Goal: Information Seeking & Learning: Find specific fact

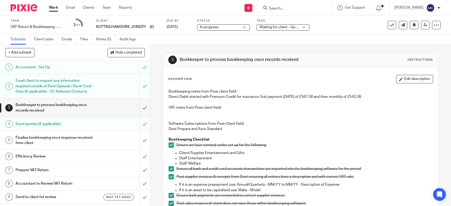
click at [54, 6] on link "Work" at bounding box center [53, 7] width 9 height 5
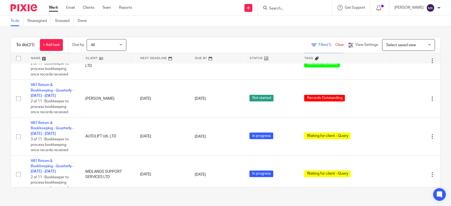
scroll to position [487, 0]
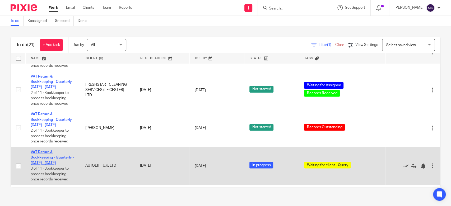
click at [50, 153] on link "VAT Return & Bookkeeping - Quarterly - May - July, 2025" at bounding box center [52, 158] width 43 height 15
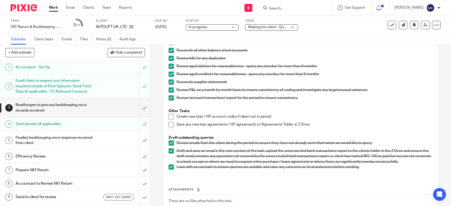
scroll to position [205, 0]
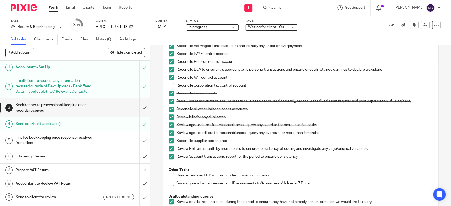
click at [169, 86] on span at bounding box center [171, 85] width 5 height 5
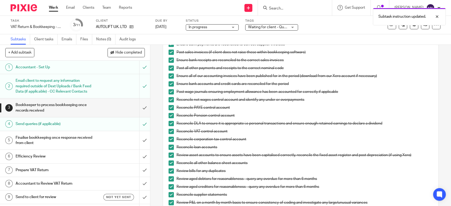
scroll to position [122, 0]
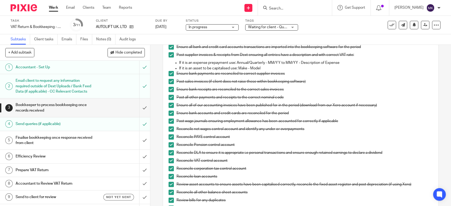
click at [317, 12] on div at bounding box center [295, 8] width 74 height 16
click at [312, 6] on form at bounding box center [297, 7] width 56 height 7
click at [293, 8] on input "Search" at bounding box center [293, 8] width 48 height 5
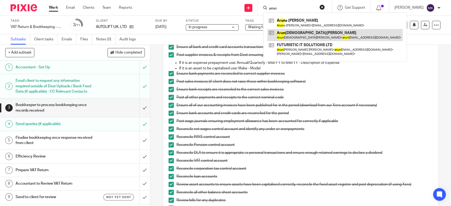
type input "arun"
click at [309, 31] on link at bounding box center [335, 35] width 135 height 12
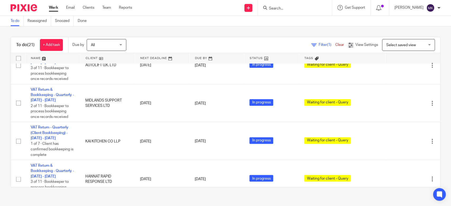
scroll to position [634, 0]
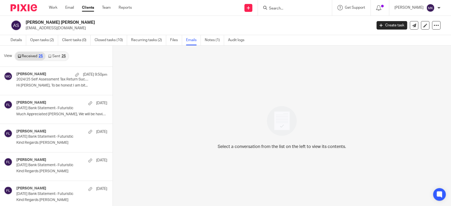
click at [59, 56] on link "Sent 25" at bounding box center [56, 56] width 23 height 8
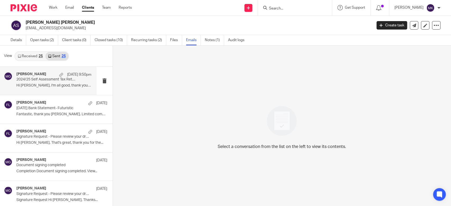
click at [57, 93] on div "Mason Graves 18 Aug 9:50pm 2024/25 Self Assessment Tax Return Successfully File…" at bounding box center [48, 81] width 97 height 28
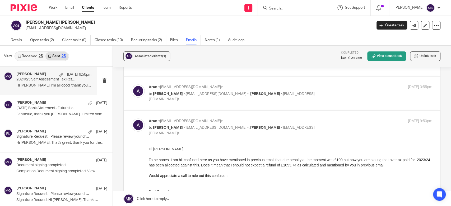
scroll to position [176, 0]
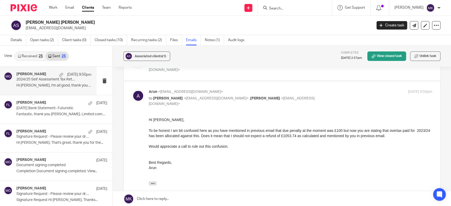
click at [26, 57] on link "Received 25" at bounding box center [30, 56] width 30 height 8
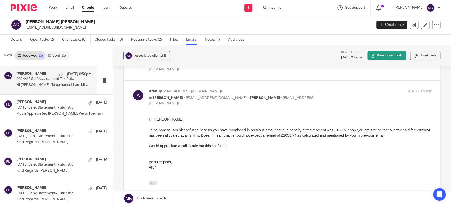
scroll to position [0, 0]
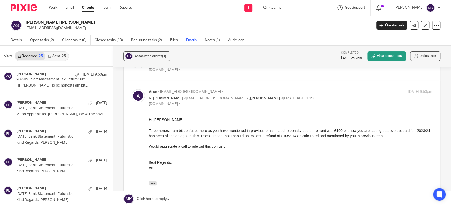
click at [304, 11] on form at bounding box center [297, 7] width 56 height 7
click at [147, 56] on span "Associated clients (1)" at bounding box center [150, 56] width 31 height 3
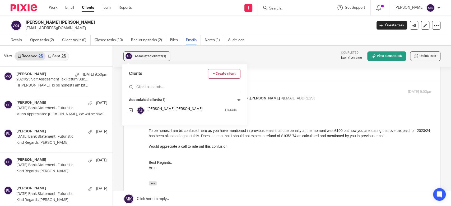
click at [284, 51] on div "Associated clients (1) Completed 1 Aug 2025 2:57pm View closed task Unlink task" at bounding box center [282, 56] width 338 height 21
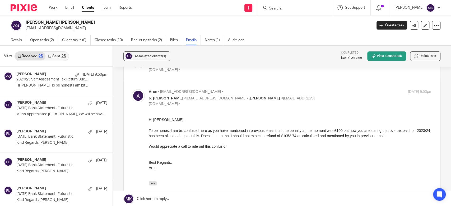
click at [292, 10] on input "Search" at bounding box center [293, 8] width 48 height 5
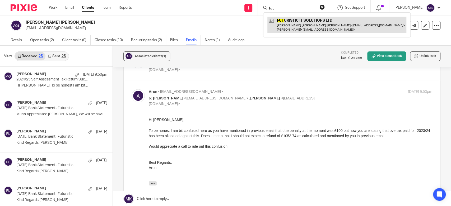
type input "fut"
click at [309, 25] on link at bounding box center [337, 25] width 139 height 16
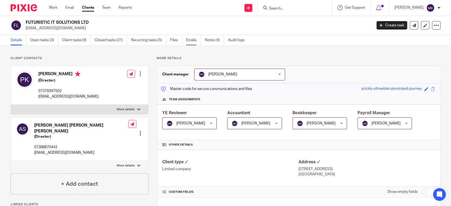
click at [197, 42] on link "Emails" at bounding box center [193, 40] width 15 height 10
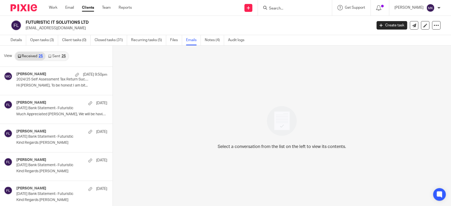
click at [61, 55] on link "Sent 25" at bounding box center [56, 56] width 23 height 8
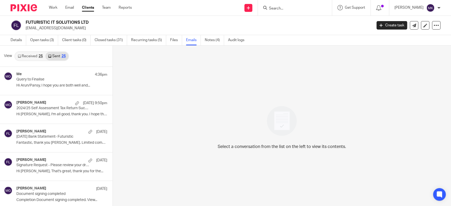
scroll to position [1, 0]
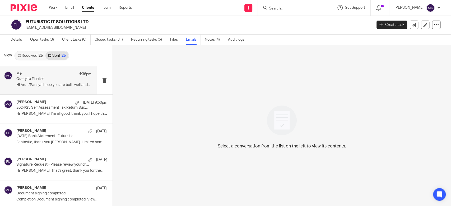
click at [56, 87] on p "Hi Arun/Pansy, I hope you are both well and..." at bounding box center [53, 85] width 75 height 4
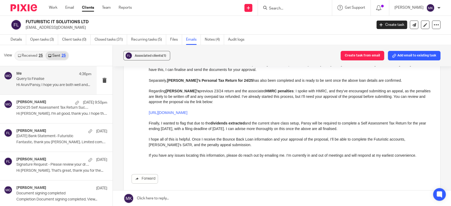
scroll to position [59, 0]
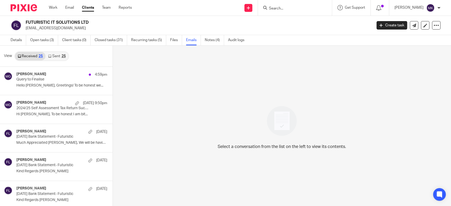
click at [56, 60] on link "Sent 25" at bounding box center [56, 56] width 23 height 8
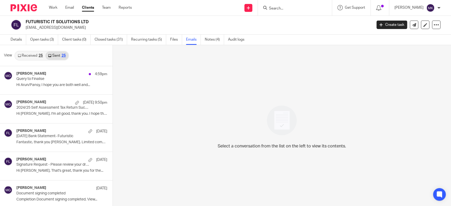
click at [29, 54] on link "Received 25" at bounding box center [30, 56] width 30 height 8
click at [129, 84] on div "Select a conversation from the list on the left to view its contents." at bounding box center [282, 126] width 338 height 162
click at [161, 84] on div "Select a conversation from the list on the left to view its contents." at bounding box center [282, 126] width 338 height 162
click at [59, 58] on link "Sent 25" at bounding box center [56, 56] width 23 height 8
click at [25, 53] on link "Received 25" at bounding box center [30, 56] width 30 height 8
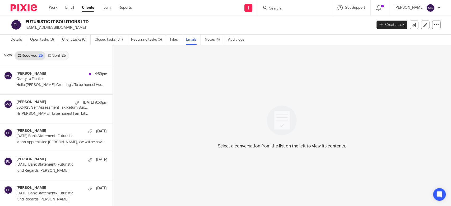
click at [54, 53] on link "Sent 25" at bounding box center [56, 56] width 23 height 8
click at [33, 56] on link "Received 25" at bounding box center [30, 56] width 30 height 8
click at [51, 86] on p "Hello [PERSON_NAME], Greetings! To be honest we..." at bounding box center [53, 85] width 75 height 4
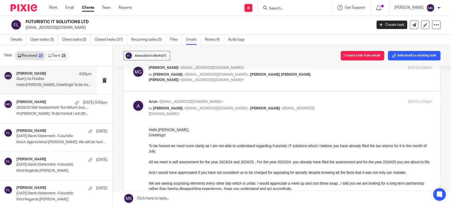
scroll to position [59, 0]
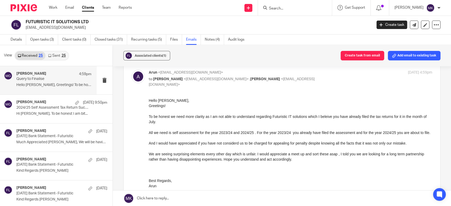
click at [316, 104] on div "Greetings!" at bounding box center [291, 105] width 284 height 5
click at [312, 10] on input "Search" at bounding box center [293, 8] width 48 height 5
click at [279, 8] on input "53069" at bounding box center [293, 8] width 48 height 5
type input "07869053069"
click at [308, 42] on div "Details Open tasks (3) Client tasks (0) Closed tasks (31) Recurring tasks (5) F…" at bounding box center [225, 40] width 451 height 11
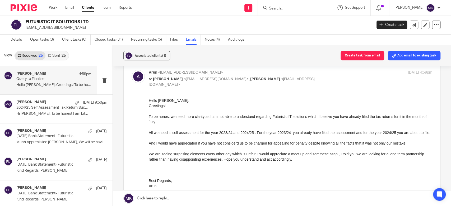
click at [302, 10] on input "Search" at bounding box center [293, 8] width 48 height 5
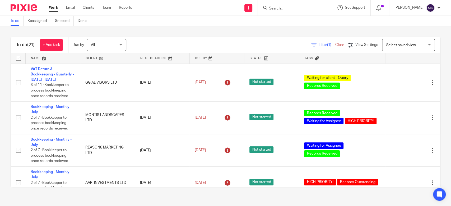
scroll to position [634, 0]
